Goal: Task Accomplishment & Management: Use online tool/utility

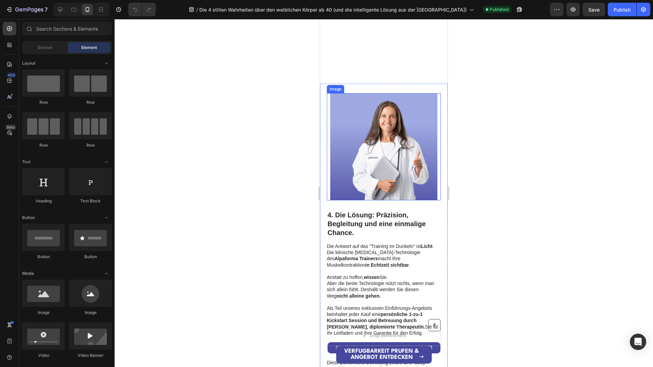
scroll to position [1150, 0]
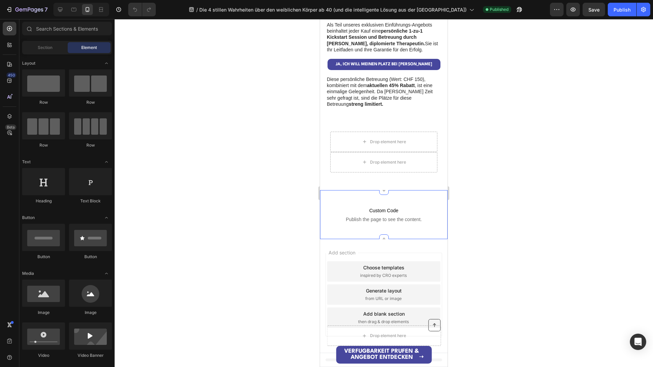
click at [366, 219] on span "Publish the page to see the content." at bounding box center [384, 219] width 128 height 7
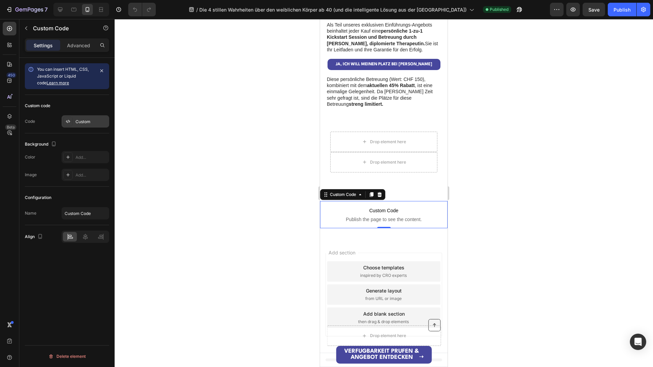
click at [78, 123] on div "Custom" at bounding box center [92, 122] width 32 height 6
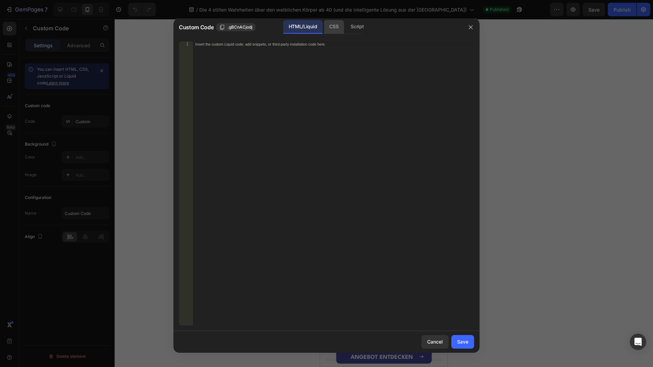
drag, startPoint x: 336, startPoint y: 25, endPoint x: 332, endPoint y: 30, distance: 6.1
click at [335, 25] on div "CSS" at bounding box center [334, 27] width 20 height 14
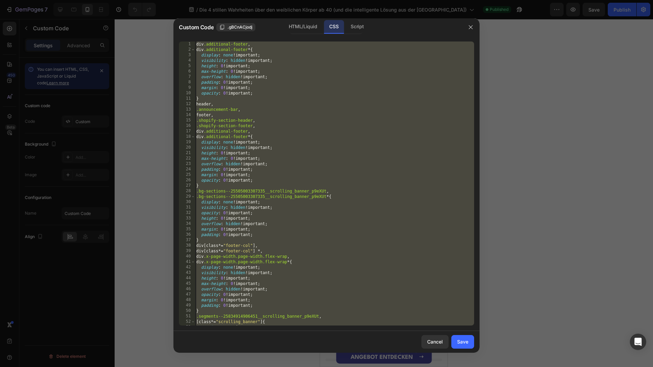
scroll to position [32, 0]
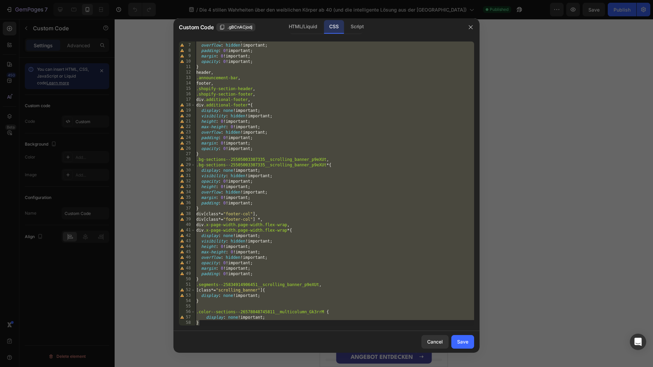
click at [266, 329] on div "6 7 8 9 10 11 12 13 14 15 16 17 18 19 20 21 22 23 24 25 26 27 28 29 30 31 32 33…" at bounding box center [327, 183] width 306 height 295
click at [275, 321] on div "max-height : 0 !important ; overflow : hidden !important ; padding : 0 !importa…" at bounding box center [334, 184] width 279 height 295
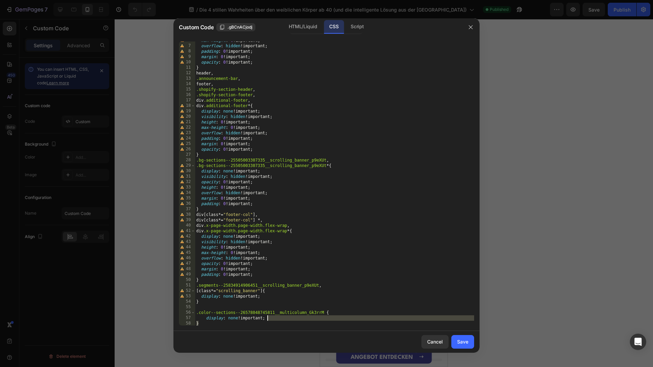
scroll to position [31, 0]
type textarea "}"
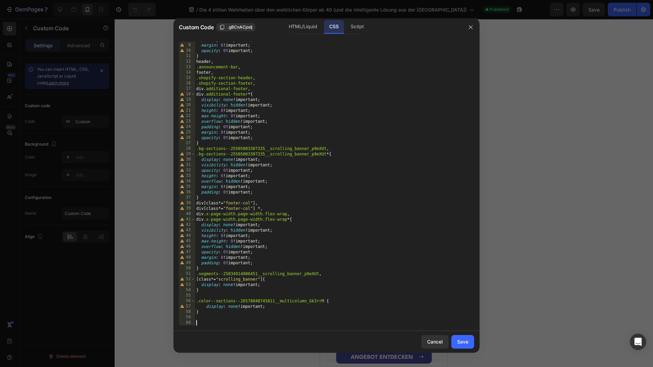
paste textarea "}"
type textarea "}"
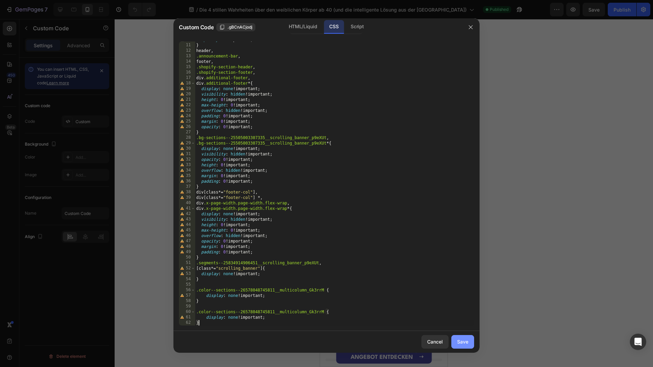
click at [463, 343] on div "Save" at bounding box center [462, 341] width 11 height 7
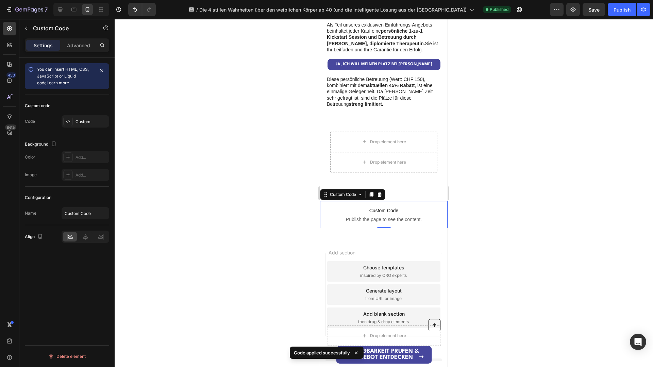
click at [628, 16] on div "7 / Die 4 stillen Wahrheiten über den weiblichen Körper ab 40 (und die intellig…" at bounding box center [326, 9] width 653 height 19
click at [628, 12] on div "Publish" at bounding box center [622, 9] width 17 height 7
click at [379, 208] on span "Custom Code" at bounding box center [384, 211] width 128 height 8
click at [392, 217] on span "Publish the page to see the content." at bounding box center [384, 219] width 128 height 7
click at [80, 121] on div "Custom" at bounding box center [92, 122] width 32 height 6
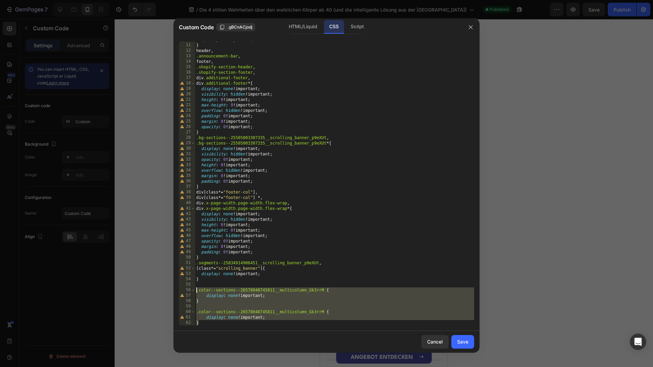
drag, startPoint x: 287, startPoint y: 321, endPoint x: 184, endPoint y: 290, distance: 107.7
click at [184, 290] on div "} 10 11 12 13 14 15 16 17 18 19 20 21 22 23 24 25 26 27 28 29 30 31 32 33 34 35…" at bounding box center [326, 184] width 295 height 284
paste textarea "}"
type textarea "}"
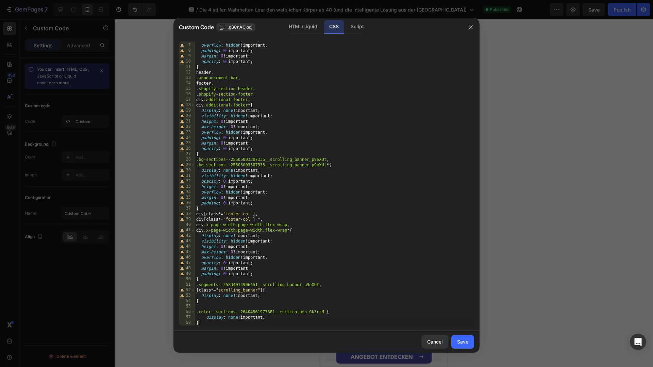
scroll to position [32, 0]
click at [464, 343] on div "Save" at bounding box center [462, 341] width 11 height 7
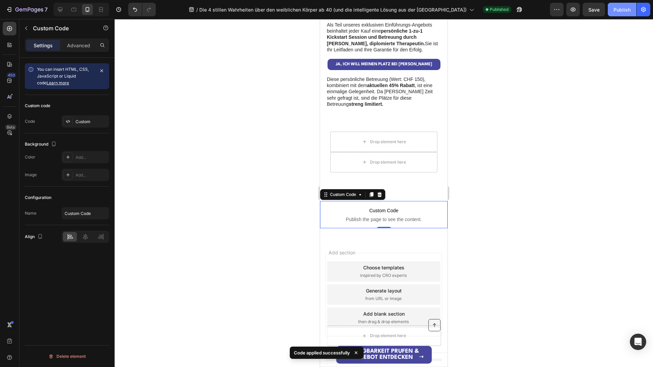
click at [623, 9] on div "Publish" at bounding box center [622, 9] width 17 height 7
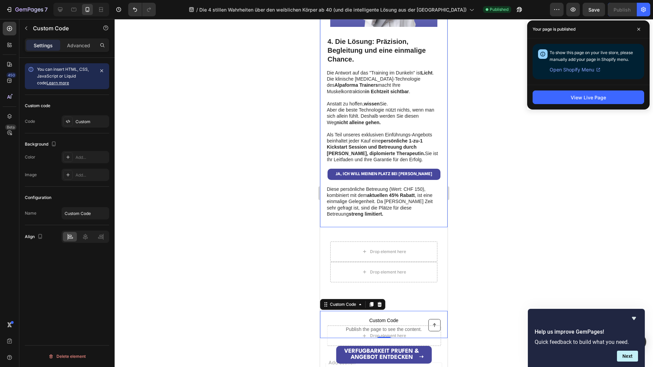
scroll to position [1027, 0]
